Goal: Information Seeking & Learning: Learn about a topic

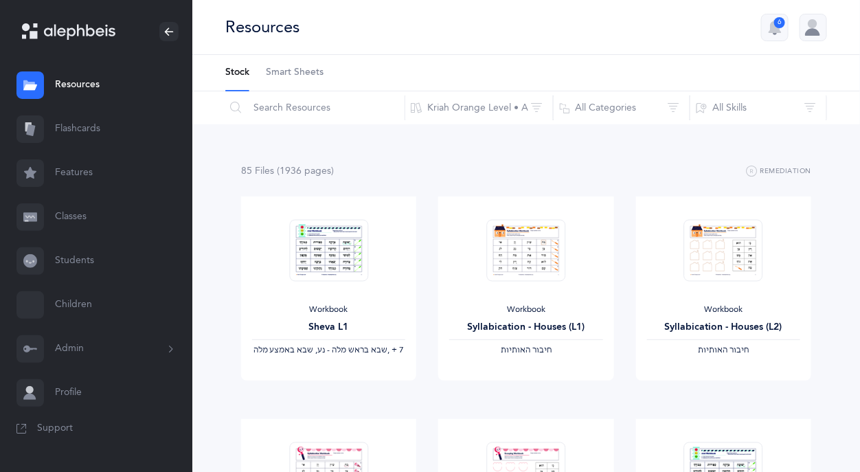
click at [98, 128] on link "Flashcards" at bounding box center [96, 129] width 192 height 44
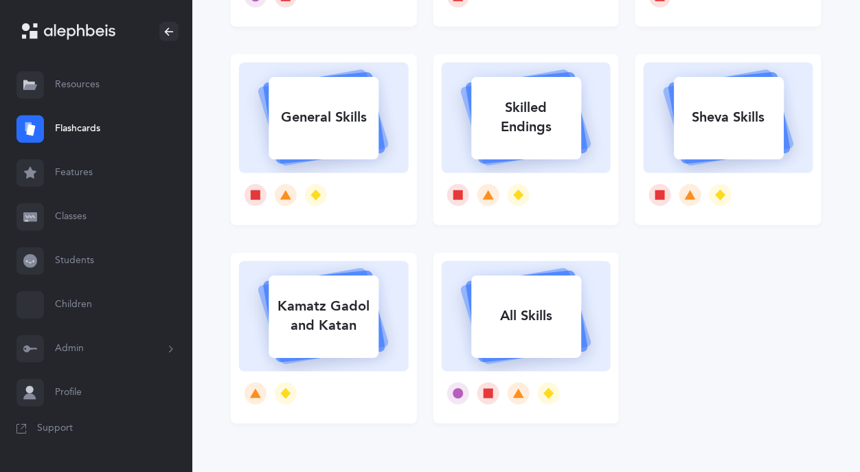
scroll to position [317, 0]
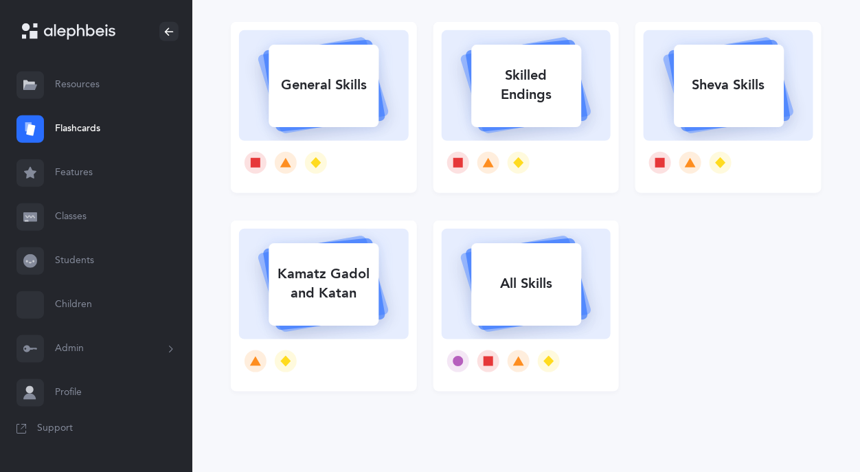
click at [567, 300] on div "All Skills" at bounding box center [526, 284] width 110 height 36
select select "single"
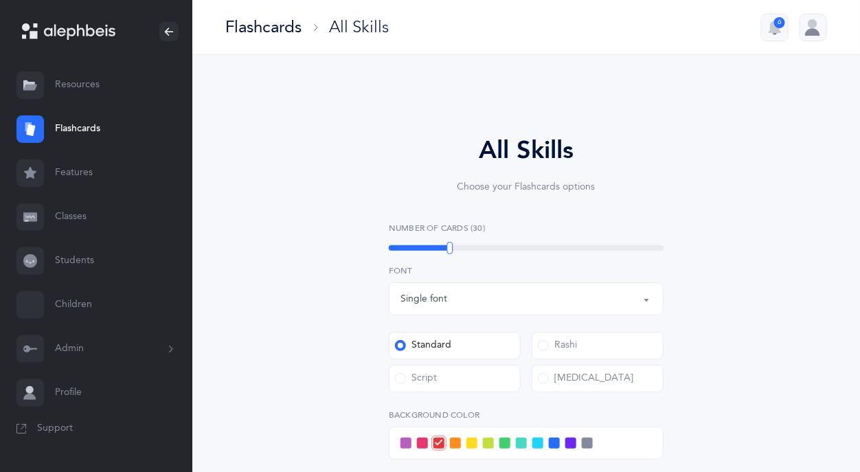
select select
